Goal: Transaction & Acquisition: Subscribe to service/newsletter

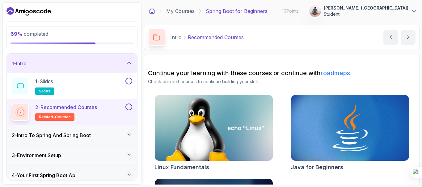
click at [150, 12] on icon at bounding box center [152, 11] width 5 height 5
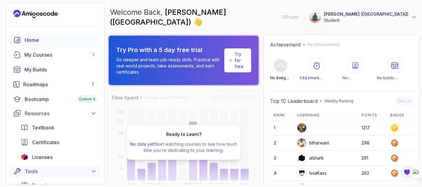
click at [93, 173] on icon at bounding box center [93, 172] width 6 height 6
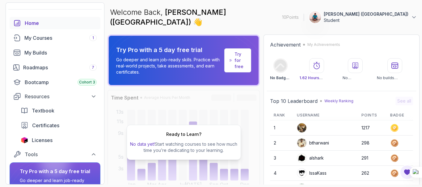
scroll to position [1, 0]
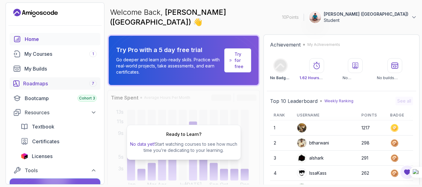
click at [83, 87] on div "Roadmaps 7" at bounding box center [59, 83] width 73 height 7
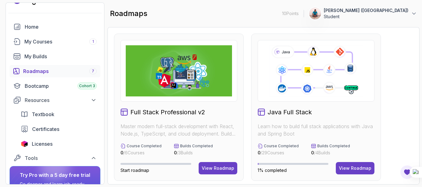
scroll to position [26, 0]
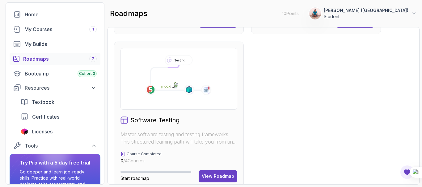
scroll to position [468, 0]
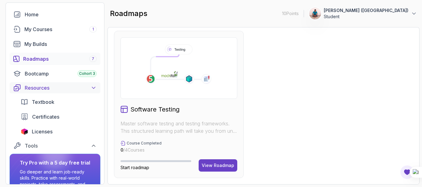
click at [95, 85] on icon at bounding box center [93, 88] width 6 height 6
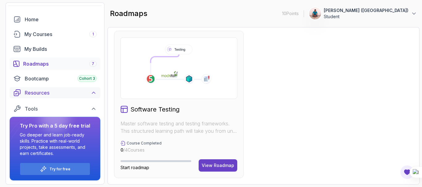
scroll to position [18, 0]
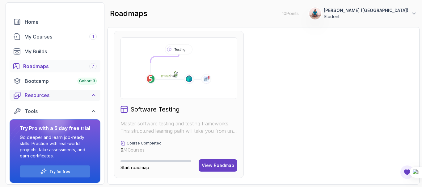
click at [95, 85] on link "Bootcamp Cohort 3" at bounding box center [55, 81] width 91 height 12
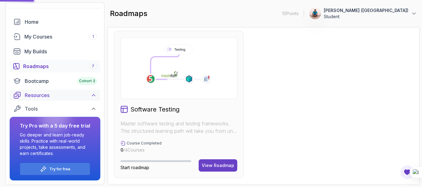
click at [91, 94] on icon at bounding box center [93, 95] width 6 height 6
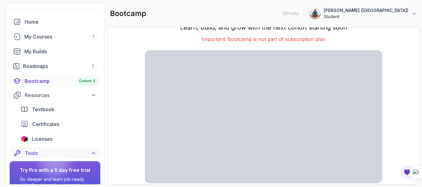
click at [92, 154] on icon at bounding box center [93, 153] width 6 height 6
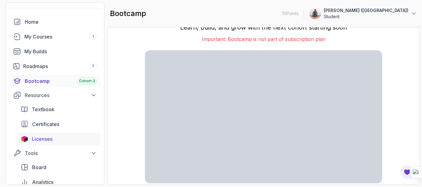
click at [37, 139] on span "Licenses" at bounding box center [42, 139] width 21 height 7
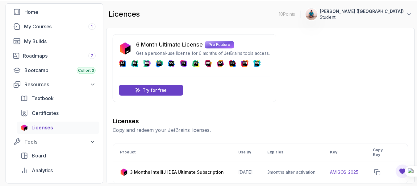
scroll to position [31, 0]
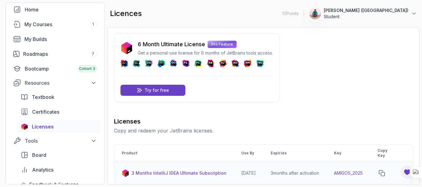
click at [206, 175] on p "3 Months IntelliJ IDEA Ultimate Subscription" at bounding box center [178, 173] width 95 height 6
click at [385, 171] on icon "copy-button" at bounding box center [381, 173] width 6 height 6
click at [158, 91] on p "Try for free" at bounding box center [156, 90] width 24 height 6
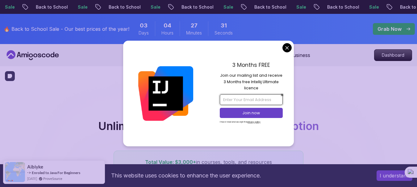
click at [247, 101] on input "email" at bounding box center [251, 99] width 63 height 10
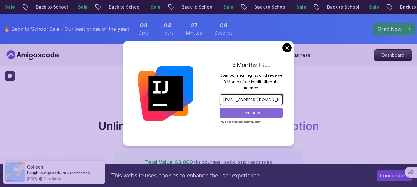
type input "[EMAIL_ADDRESS][DOMAIN_NAME]"
click at [249, 116] on button "Join now" at bounding box center [251, 113] width 63 height 10
